Goal: Obtain resource: Download file/media

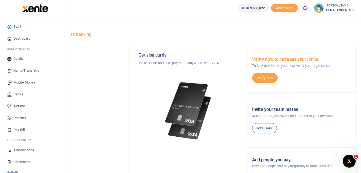
click at [26, 149] on span "Transactions" at bounding box center [23, 149] width 21 height 5
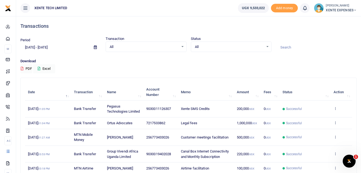
click at [94, 47] on icon at bounding box center [95, 46] width 3 height 3
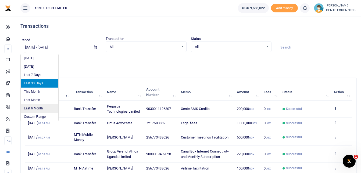
click at [34, 107] on li "Last 6 Month" at bounding box center [40, 108] width 38 height 8
type input "[DATE] - [DATE]"
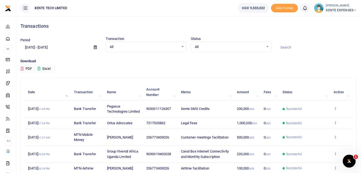
click at [95, 45] on span at bounding box center [95, 47] width 12 height 9
click at [96, 47] on icon at bounding box center [95, 46] width 3 height 3
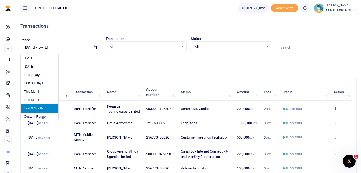
click at [41, 107] on li "Last 6 Month" at bounding box center [40, 108] width 38 height 8
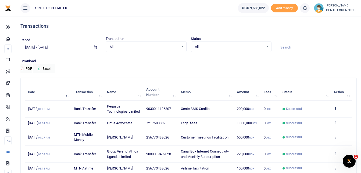
click at [94, 45] on icon at bounding box center [95, 46] width 3 height 3
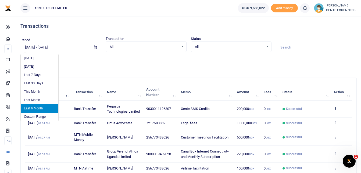
click at [37, 107] on li "Last 6 Month" at bounding box center [40, 108] width 38 height 8
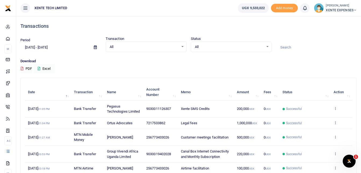
click at [291, 46] on input at bounding box center [316, 47] width 81 height 9
click at [292, 46] on input at bounding box center [316, 47] width 81 height 9
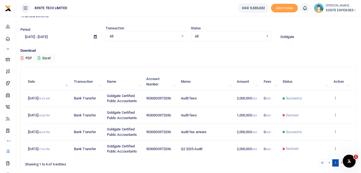
scroll to position [5, 0]
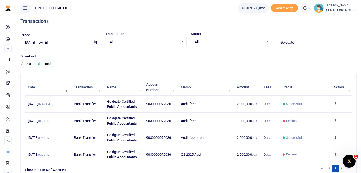
type input "Goldgate"
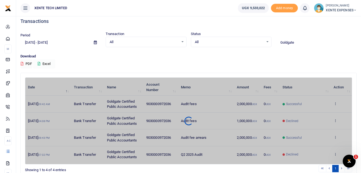
click at [45, 62] on button "Excel" at bounding box center [44, 63] width 22 height 9
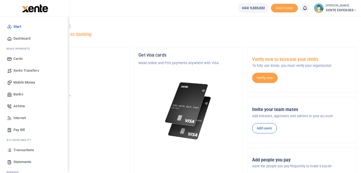
click at [22, 149] on span "Transactions" at bounding box center [23, 149] width 21 height 5
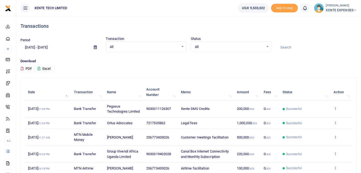
click at [95, 47] on icon at bounding box center [95, 46] width 3 height 3
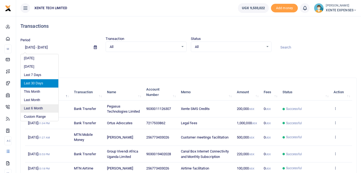
click at [38, 107] on li "Last 6 Month" at bounding box center [40, 108] width 38 height 8
type input "04/11/2025 - 10/11/2025"
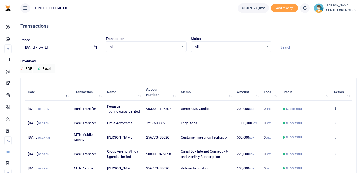
click at [96, 47] on icon at bounding box center [95, 46] width 3 height 3
click at [96, 69] on div "Download PDF Excel" at bounding box center [188, 65] width 337 height 15
click at [294, 50] on input at bounding box center [316, 47] width 81 height 9
type input "NSSF"
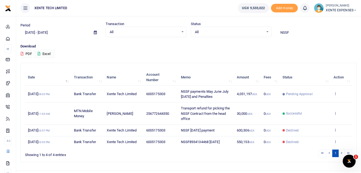
scroll to position [27, 0]
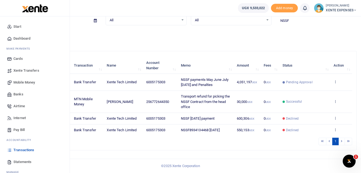
click at [27, 148] on span "Transactions" at bounding box center [23, 149] width 21 height 5
